Goal: Task Accomplishment & Management: Manage account settings

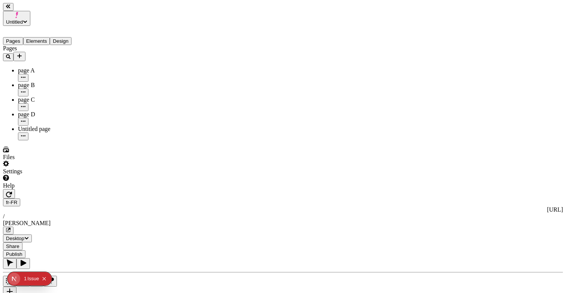
click at [39, 111] on div "page D" at bounding box center [55, 114] width 75 height 7
click at [58, 96] on div "page C" at bounding box center [55, 99] width 75 height 7
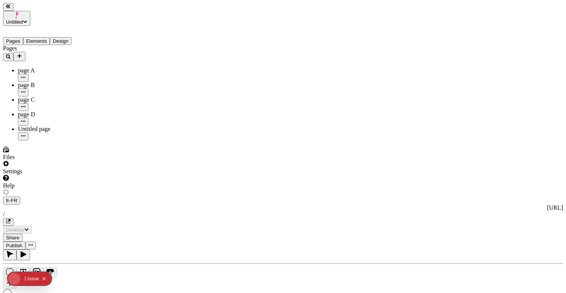
type input "/super-localized"
click at [43, 82] on div "page B" at bounding box center [55, 85] width 75 height 7
type input "/page-2"
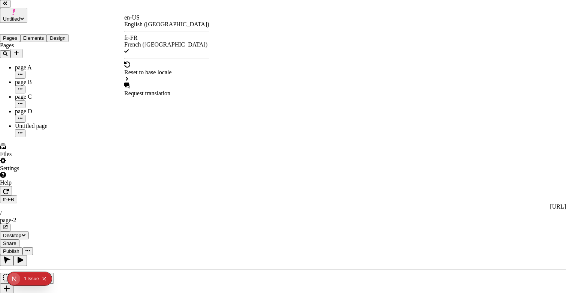
click at [131, 18] on div "en-US English (United States)" at bounding box center [166, 20] width 85 height 13
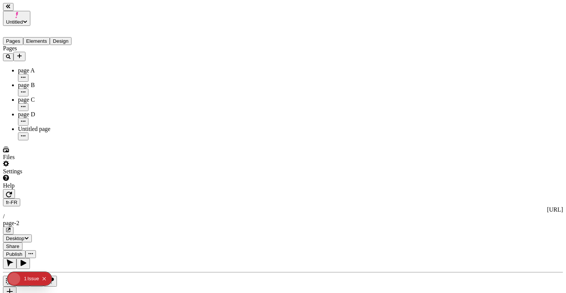
type input "/page-2"
click at [46, 96] on div "page C" at bounding box center [55, 99] width 75 height 7
type input "/"
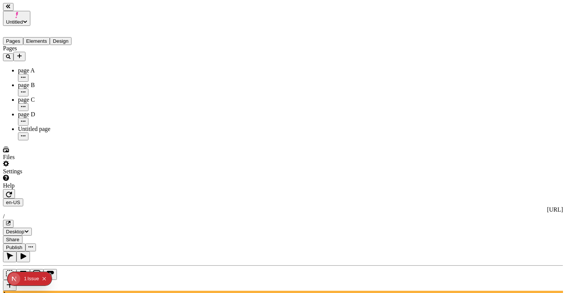
click at [46, 111] on div "page D" at bounding box center [55, 118] width 75 height 15
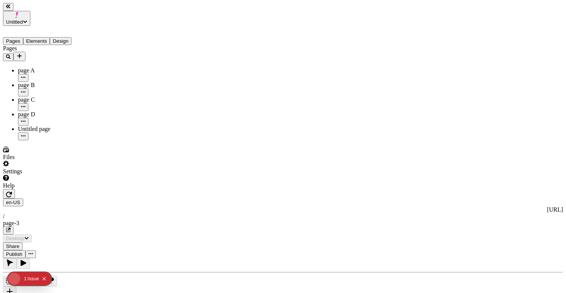
type input "/page-3"
click at [45, 125] on div "Untitled page" at bounding box center [55, 128] width 75 height 7
type input "/page-4"
click at [22, 251] on span "Publish" at bounding box center [14, 254] width 16 height 6
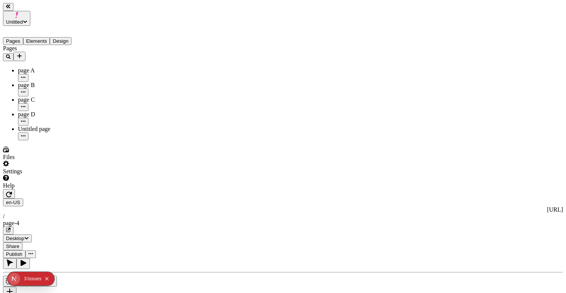
click at [25, 280] on div "3" at bounding box center [25, 278] width 3 height 13
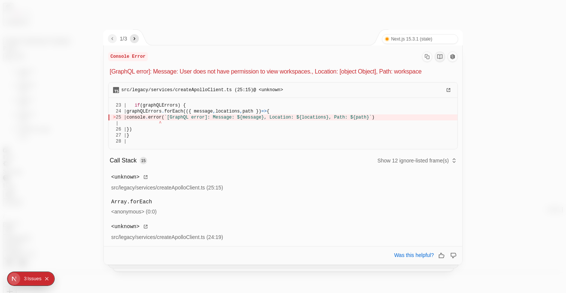
click at [136, 39] on icon "next" at bounding box center [135, 38] width 2 height 3
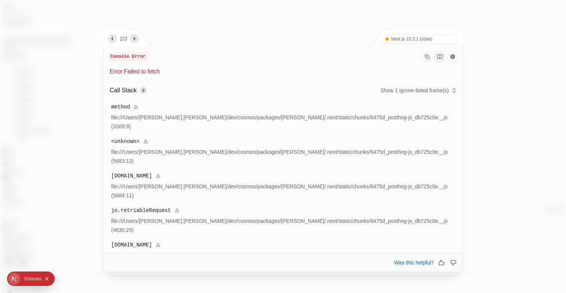
click at [136, 39] on icon "next" at bounding box center [135, 38] width 2 height 3
click at [124, 38] on span "3 /" at bounding box center [122, 39] width 4 height 6
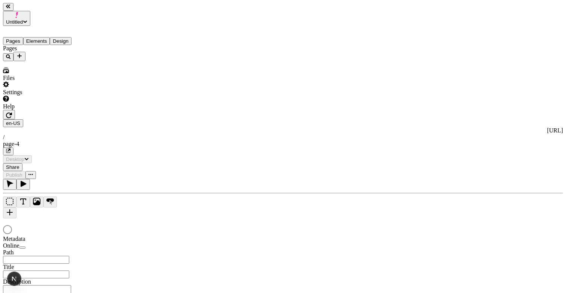
type input "/page-4"
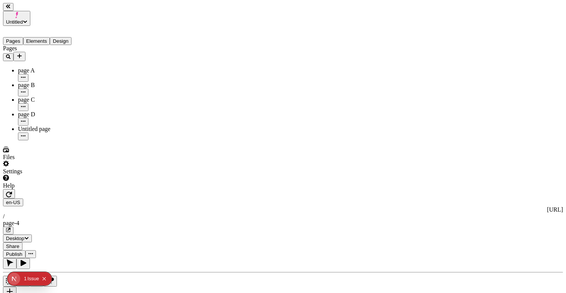
click at [22, 251] on span "Publish" at bounding box center [14, 254] width 16 height 6
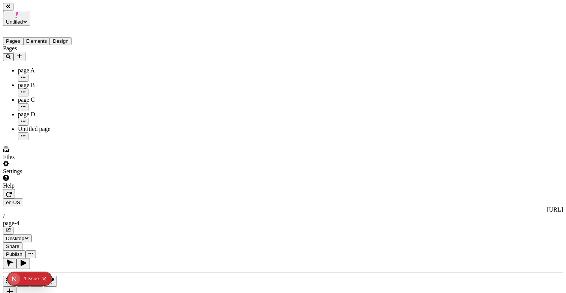
click at [22, 251] on span "Publish" at bounding box center [14, 254] width 16 height 6
